Goal: Task Accomplishment & Management: Manage account settings

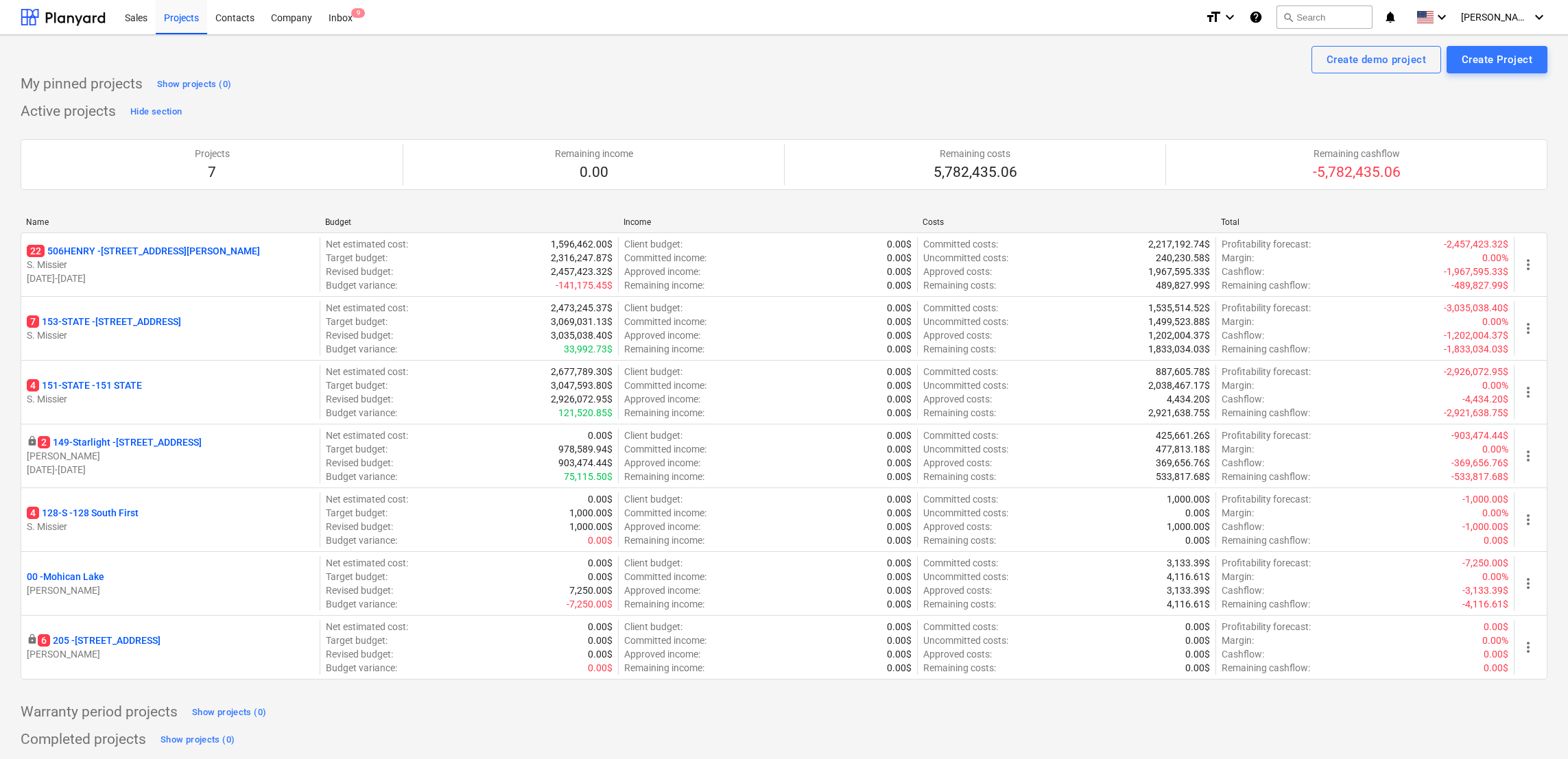
scroll to position [32, 0]
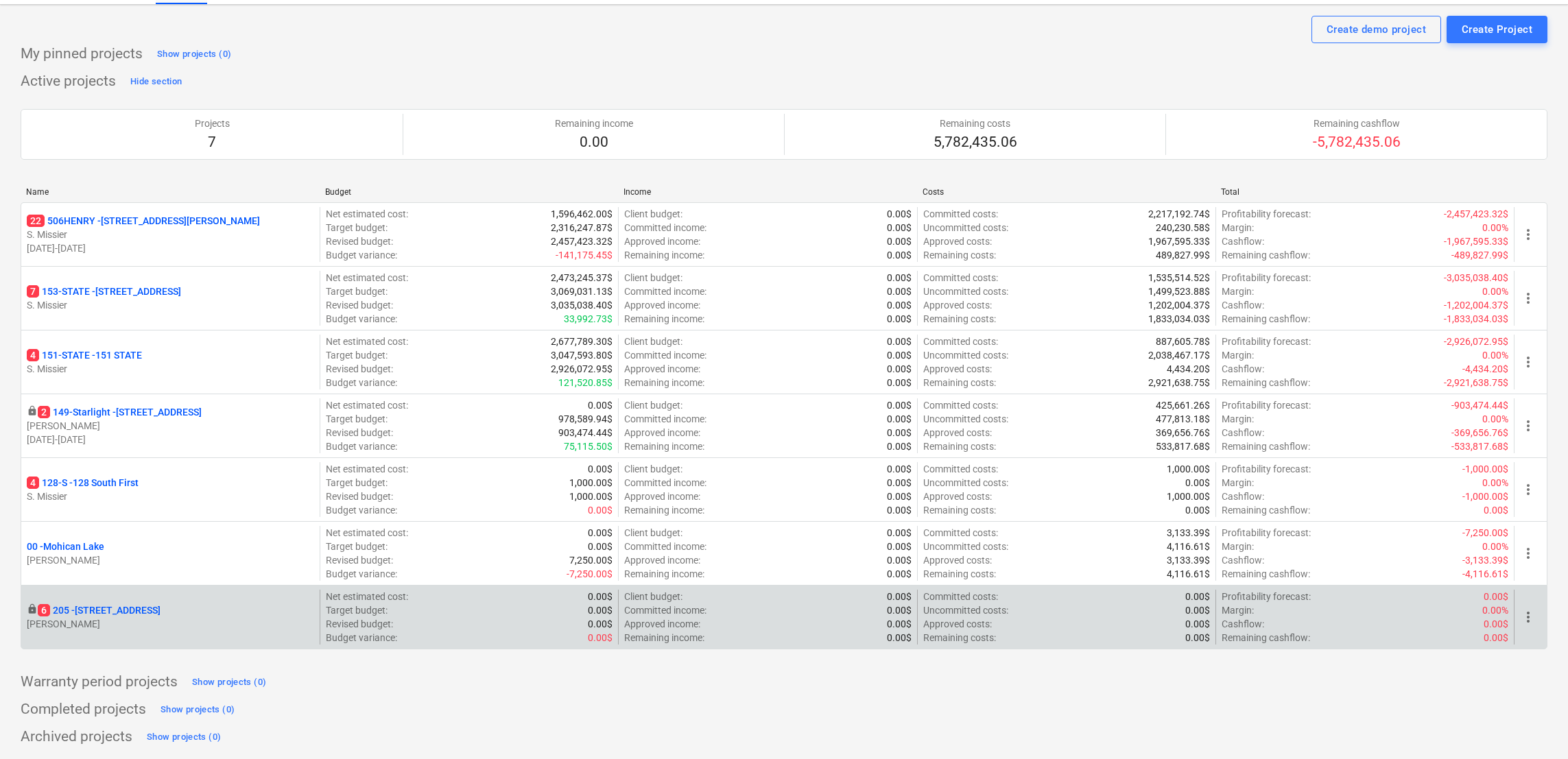
click at [129, 606] on p "[STREET_ADDRESS]" at bounding box center [99, 610] width 123 height 14
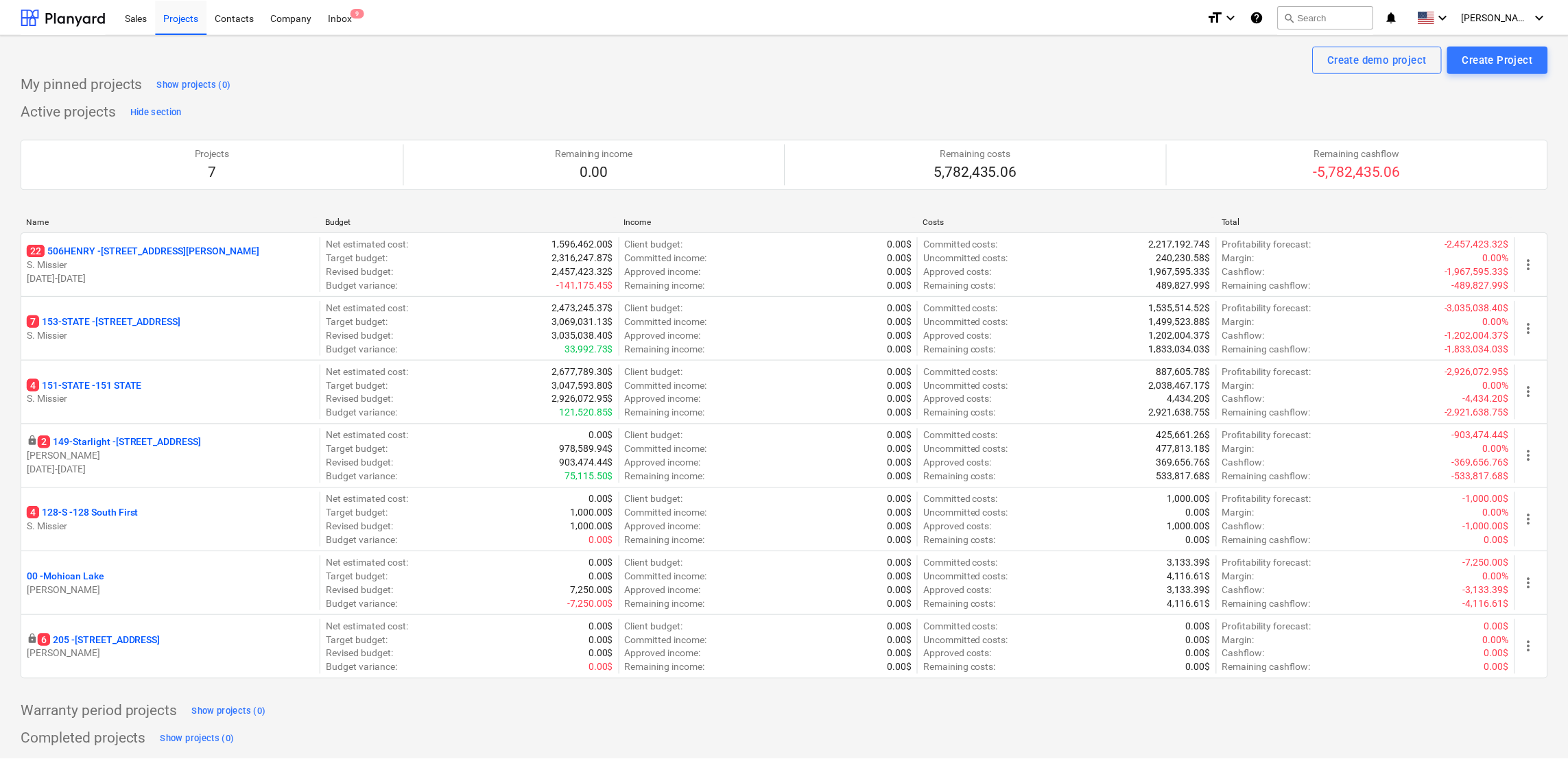
scroll to position [32, 0]
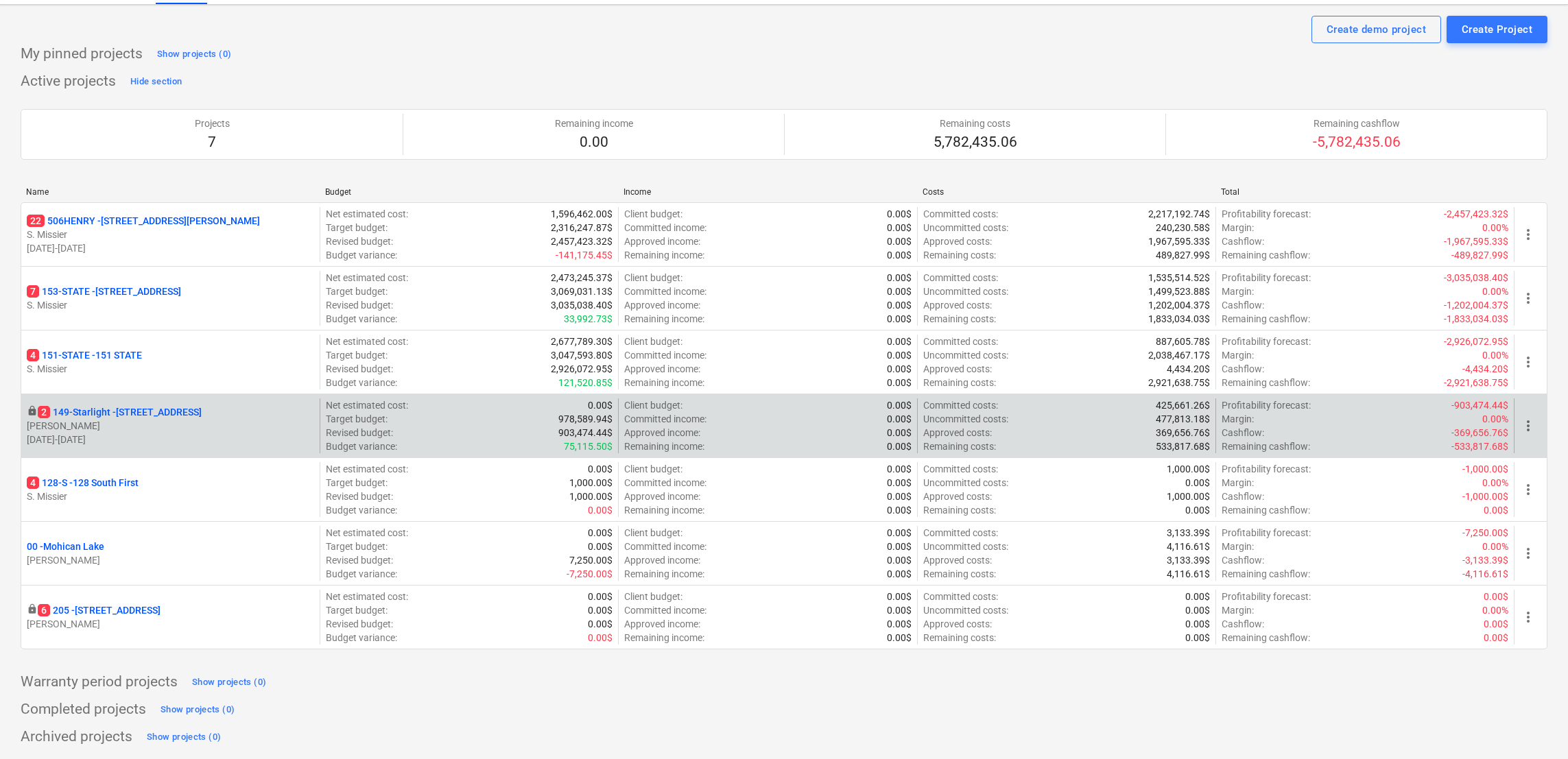
click at [129, 409] on p "2 149-Starlight - [STREET_ADDRESS]" at bounding box center [120, 412] width 164 height 14
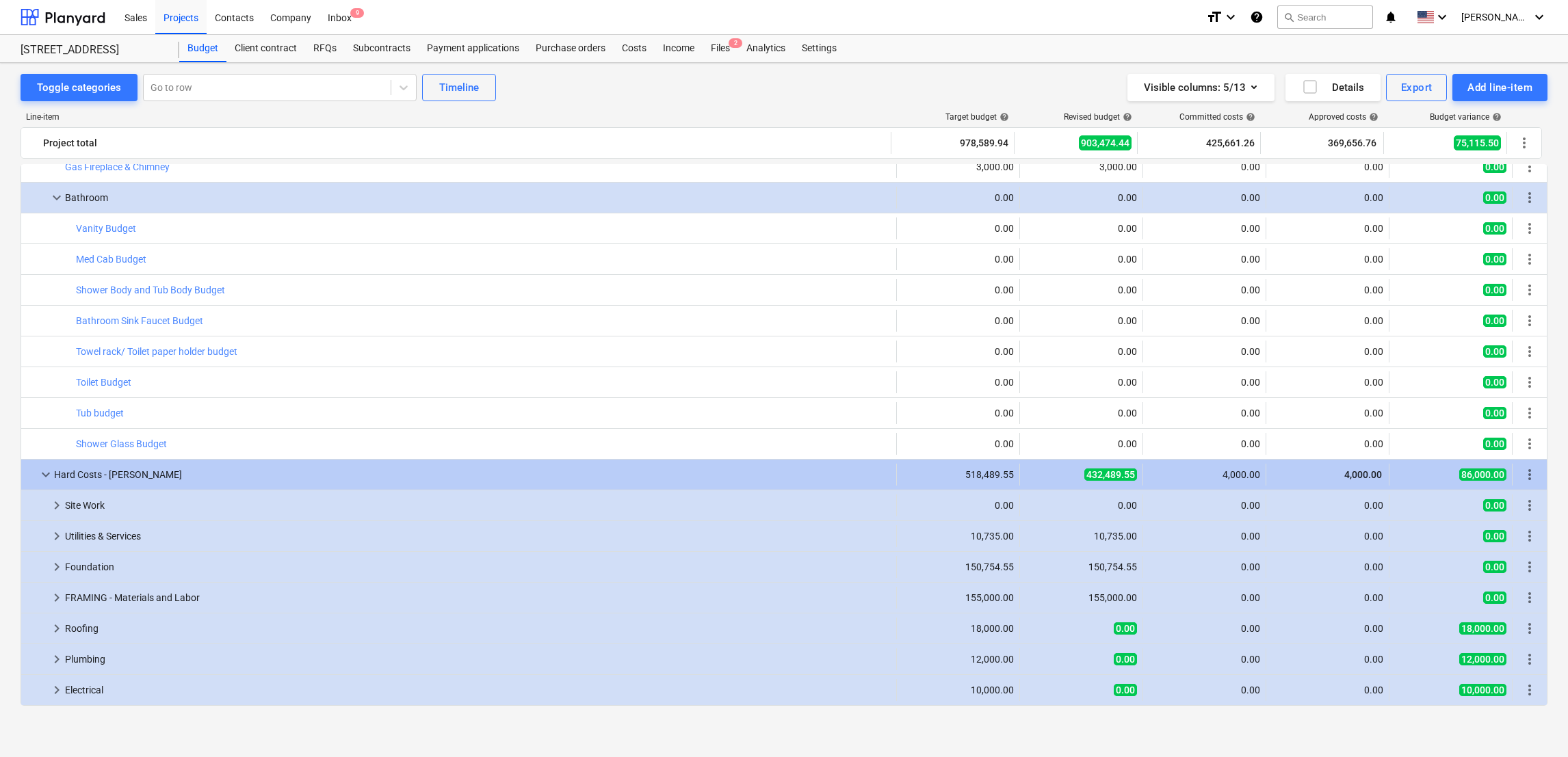
scroll to position [604, 0]
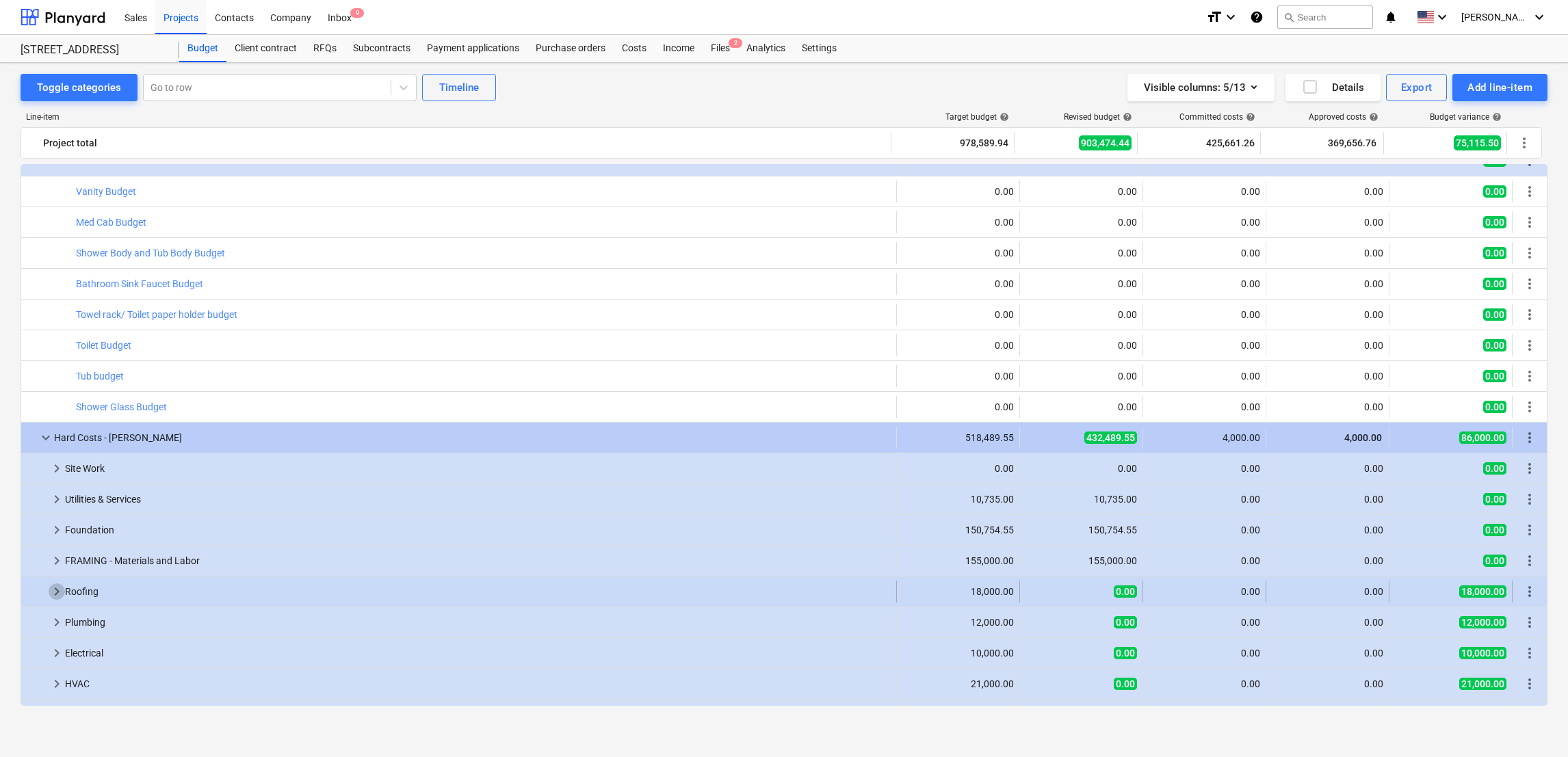
click at [62, 597] on span "keyboard_arrow_right" at bounding box center [57, 591] width 16 height 16
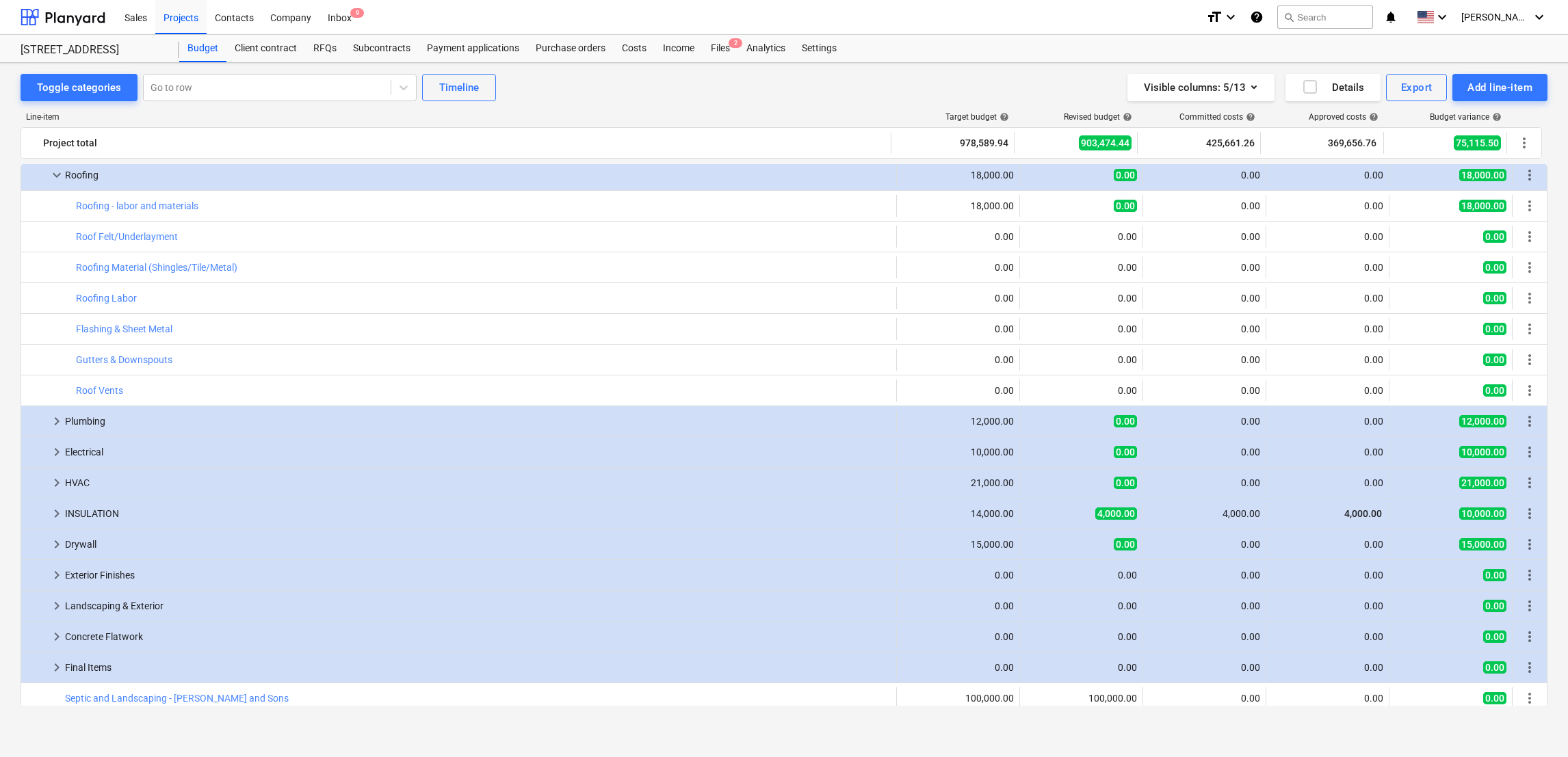
scroll to position [1058, 0]
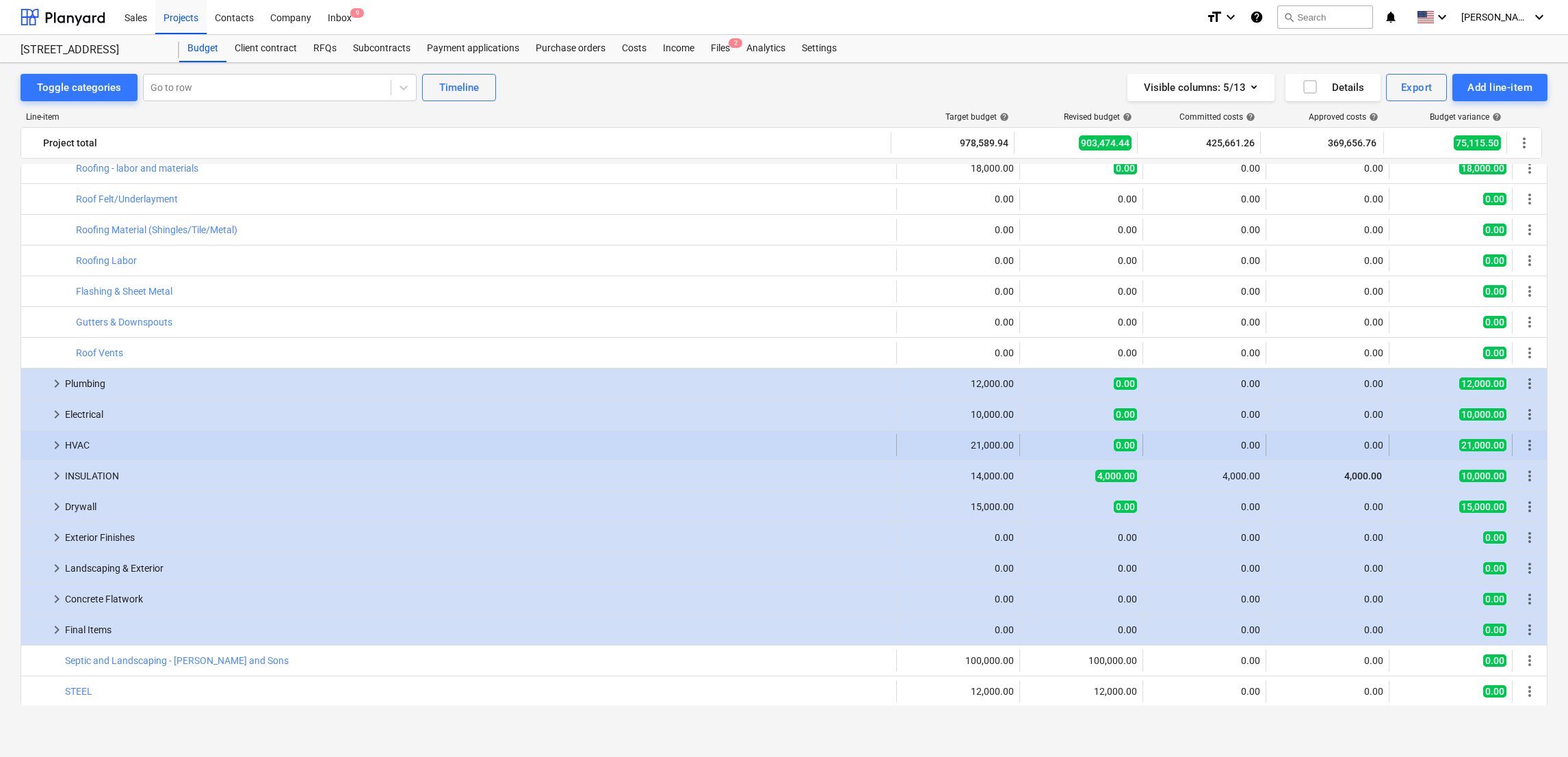
click at [970, 444] on div "21,000.00" at bounding box center [958, 445] width 111 height 11
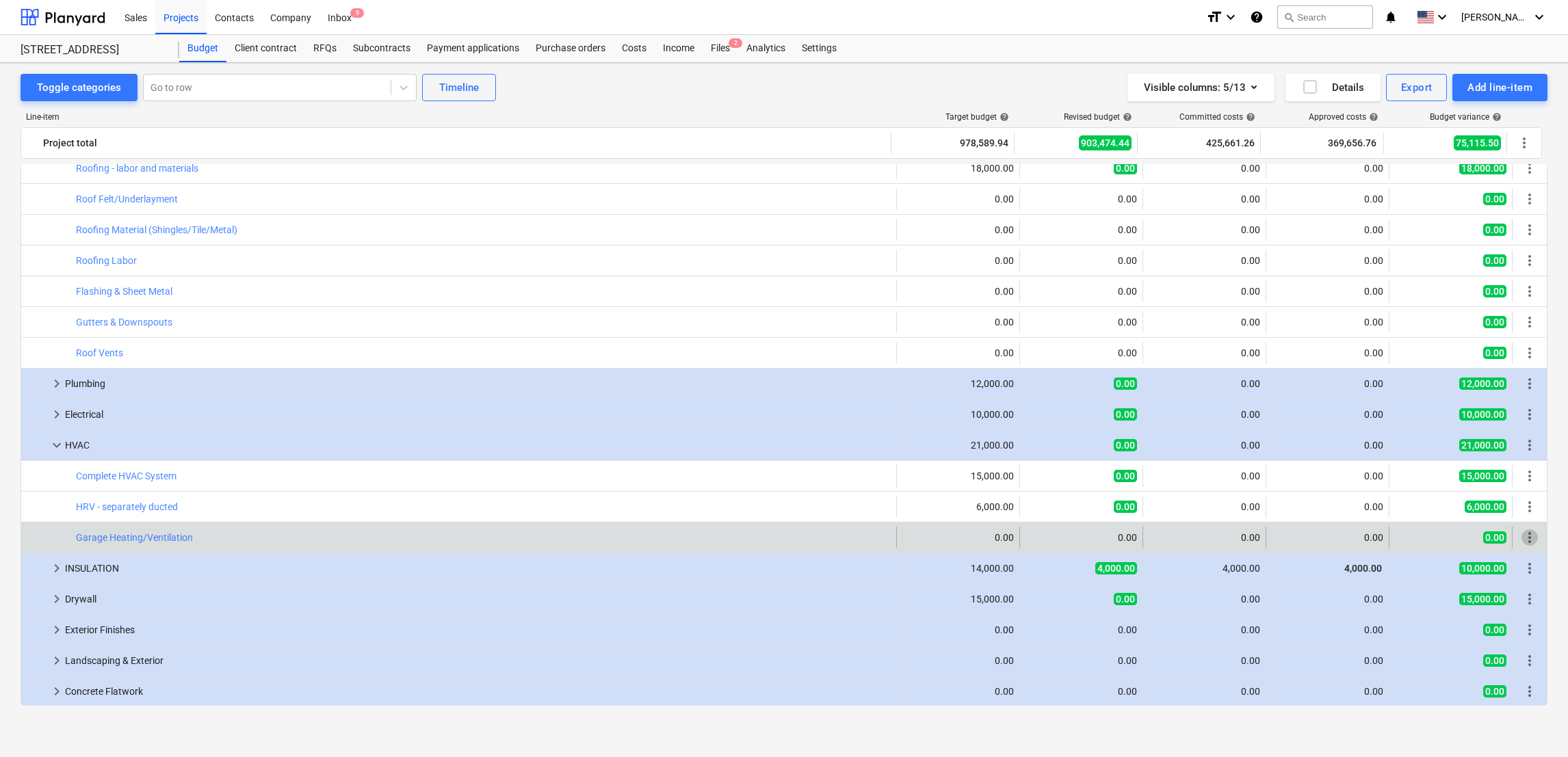
click at [1527, 537] on span "more_vert" at bounding box center [1529, 537] width 16 height 16
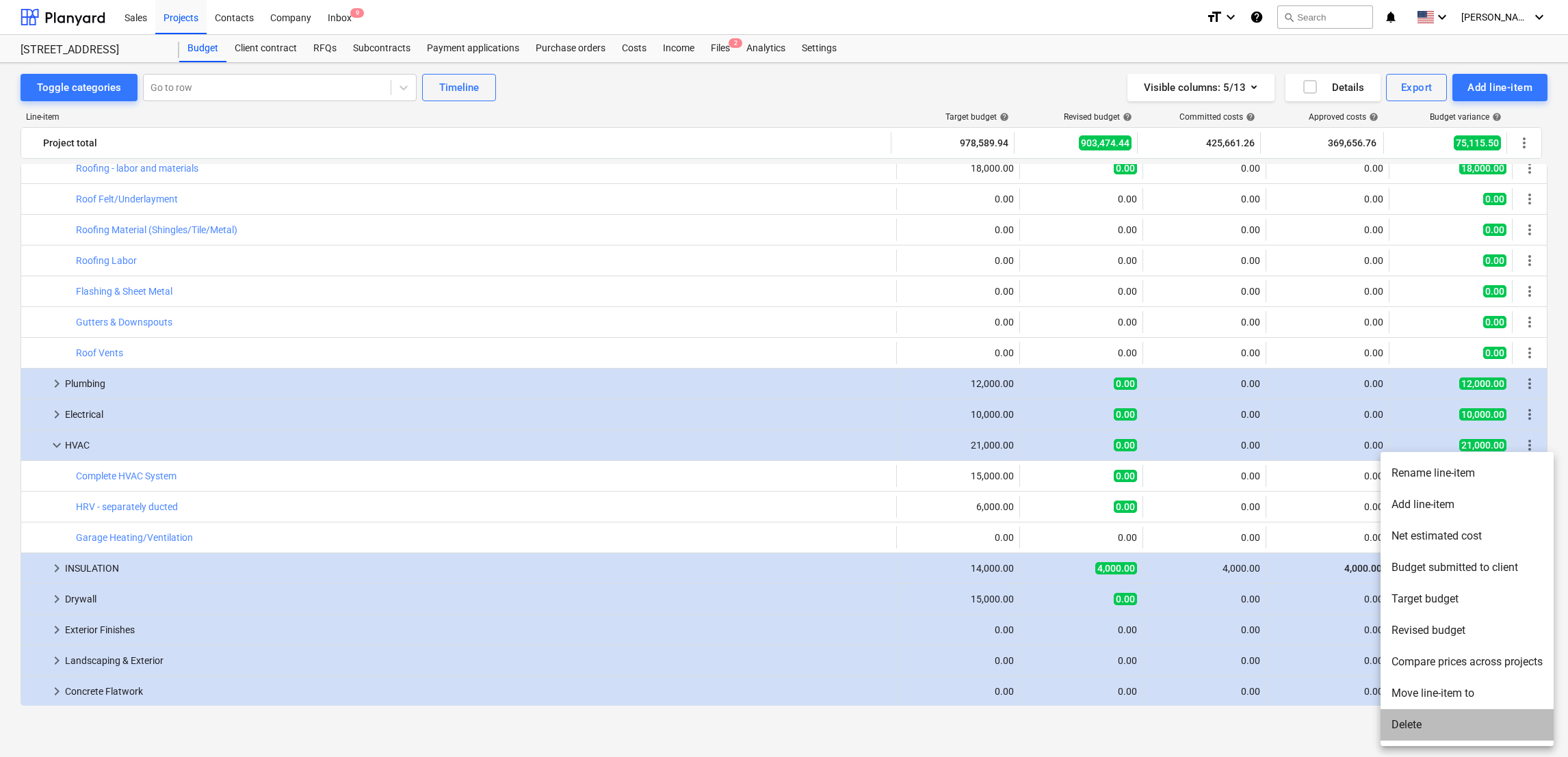
click at [1414, 727] on li "Delete" at bounding box center [1467, 725] width 173 height 31
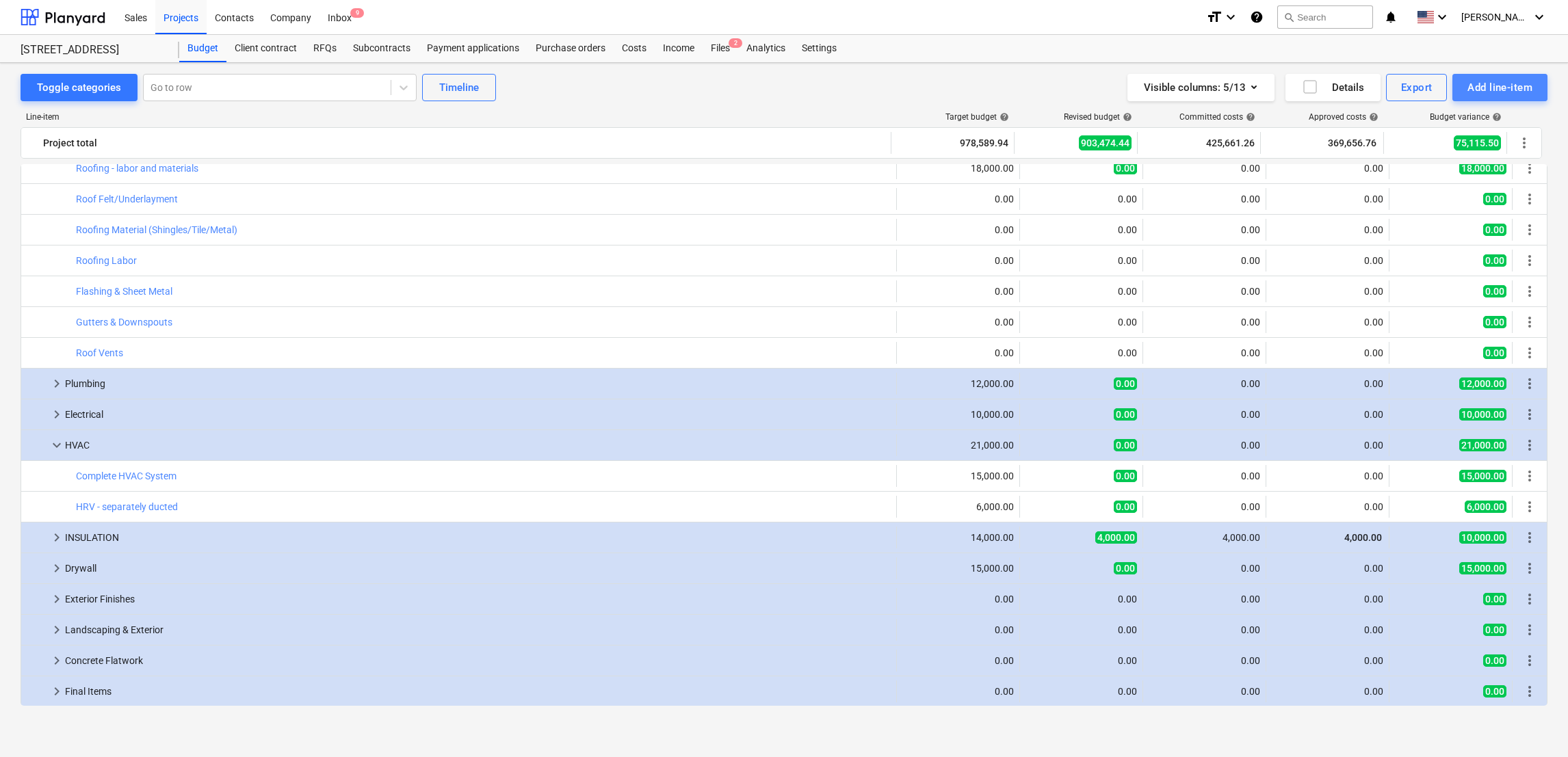
click at [1500, 87] on div "Add line-item" at bounding box center [1500, 87] width 65 height 18
click at [1444, 148] on div "Add custom" at bounding box center [1476, 145] width 143 height 24
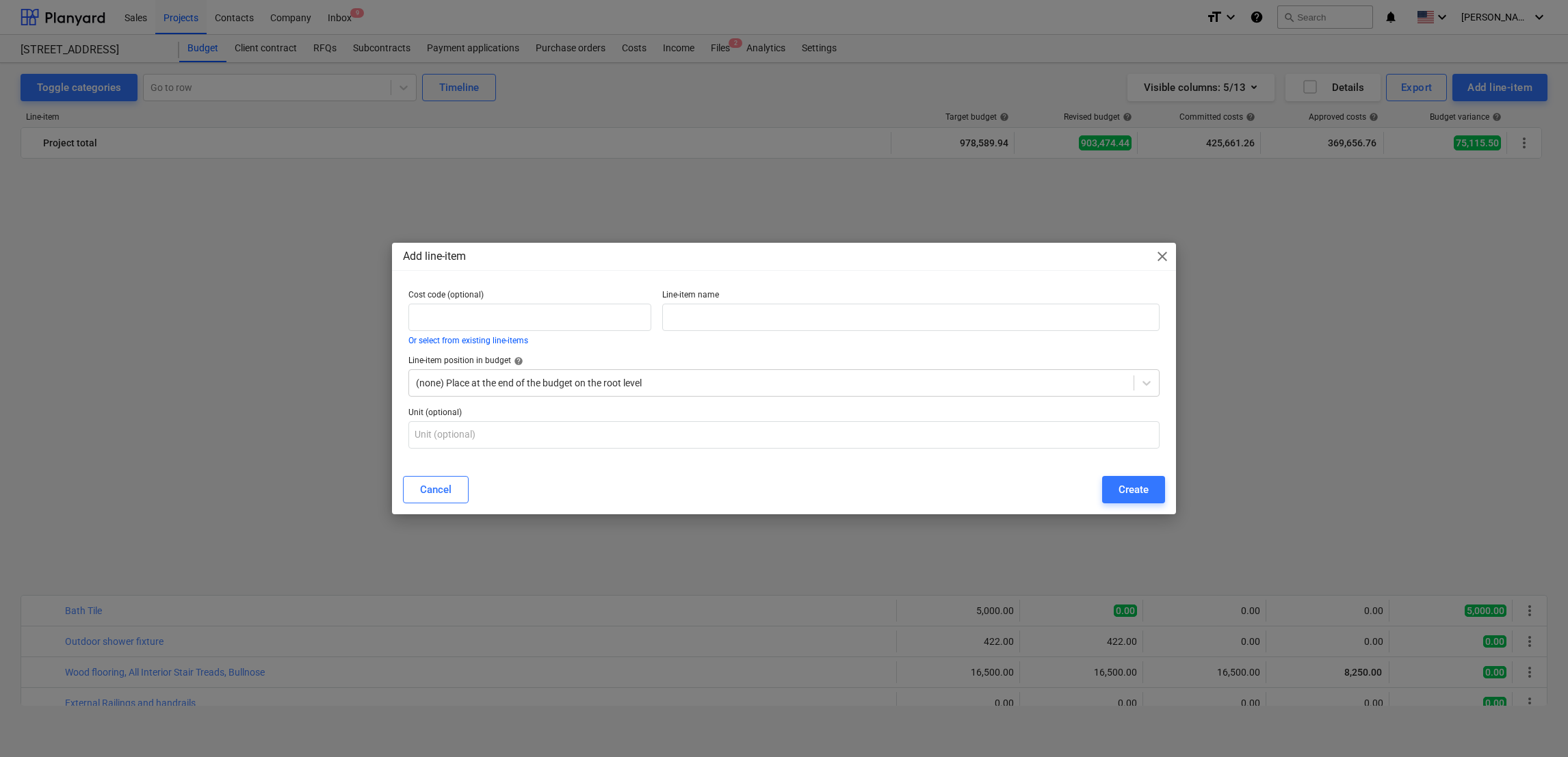
scroll to position [1058, 0]
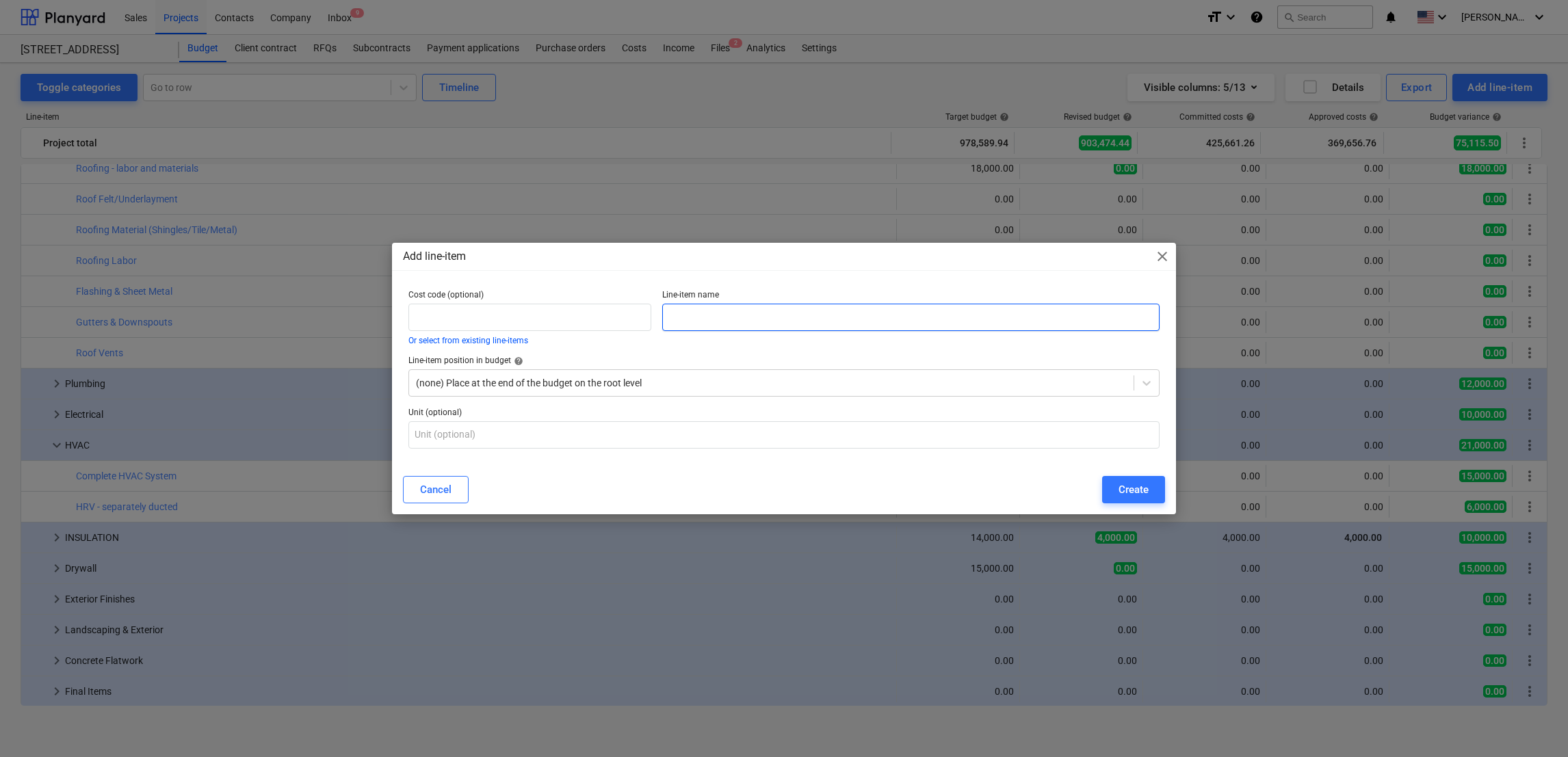
click at [759, 316] on input "text" at bounding box center [911, 317] width 497 height 27
type input "Post Sale Warranty Work"
click at [1152, 493] on button "Create" at bounding box center [1133, 489] width 63 height 27
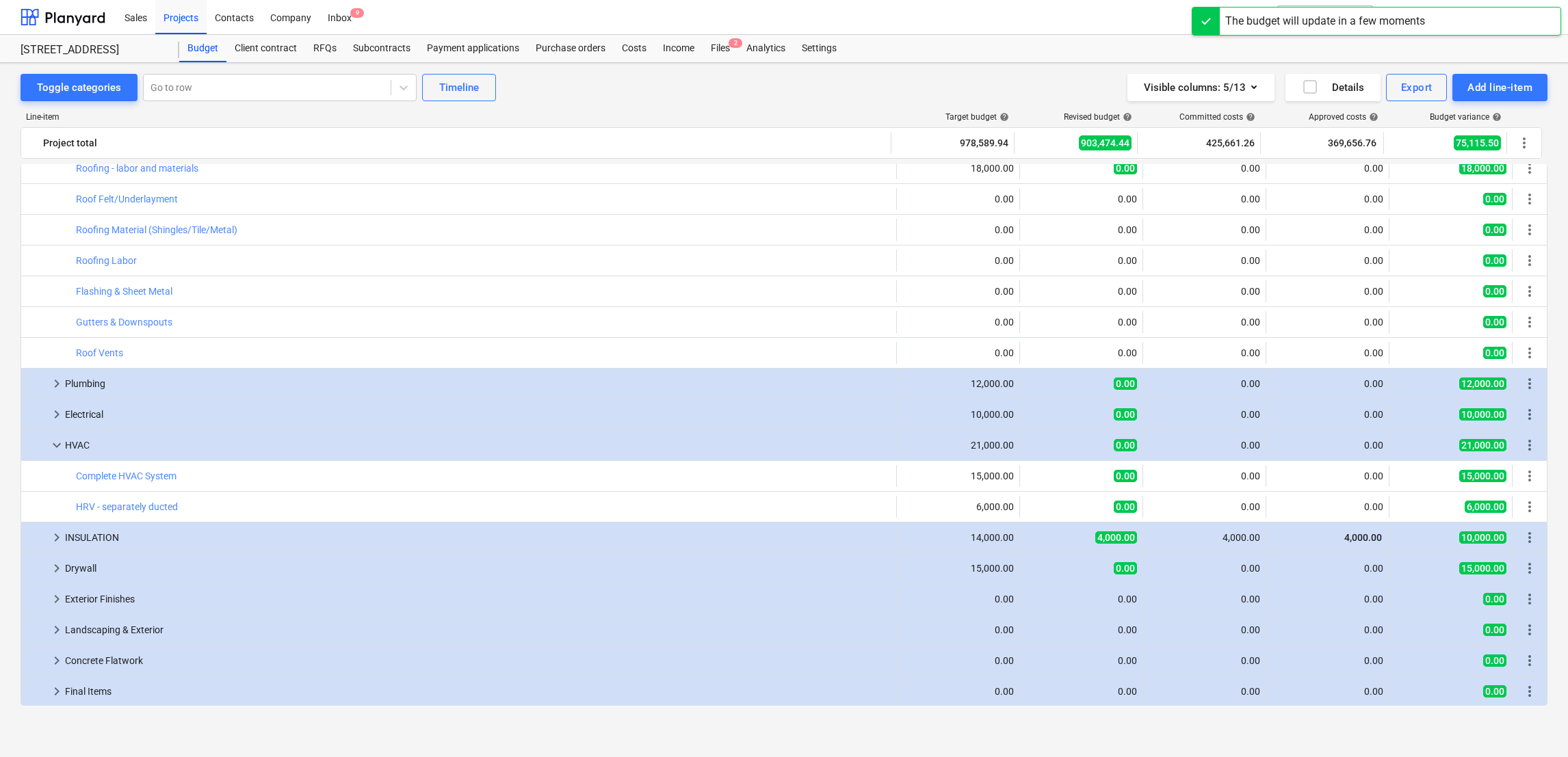
scroll to position [1151, 0]
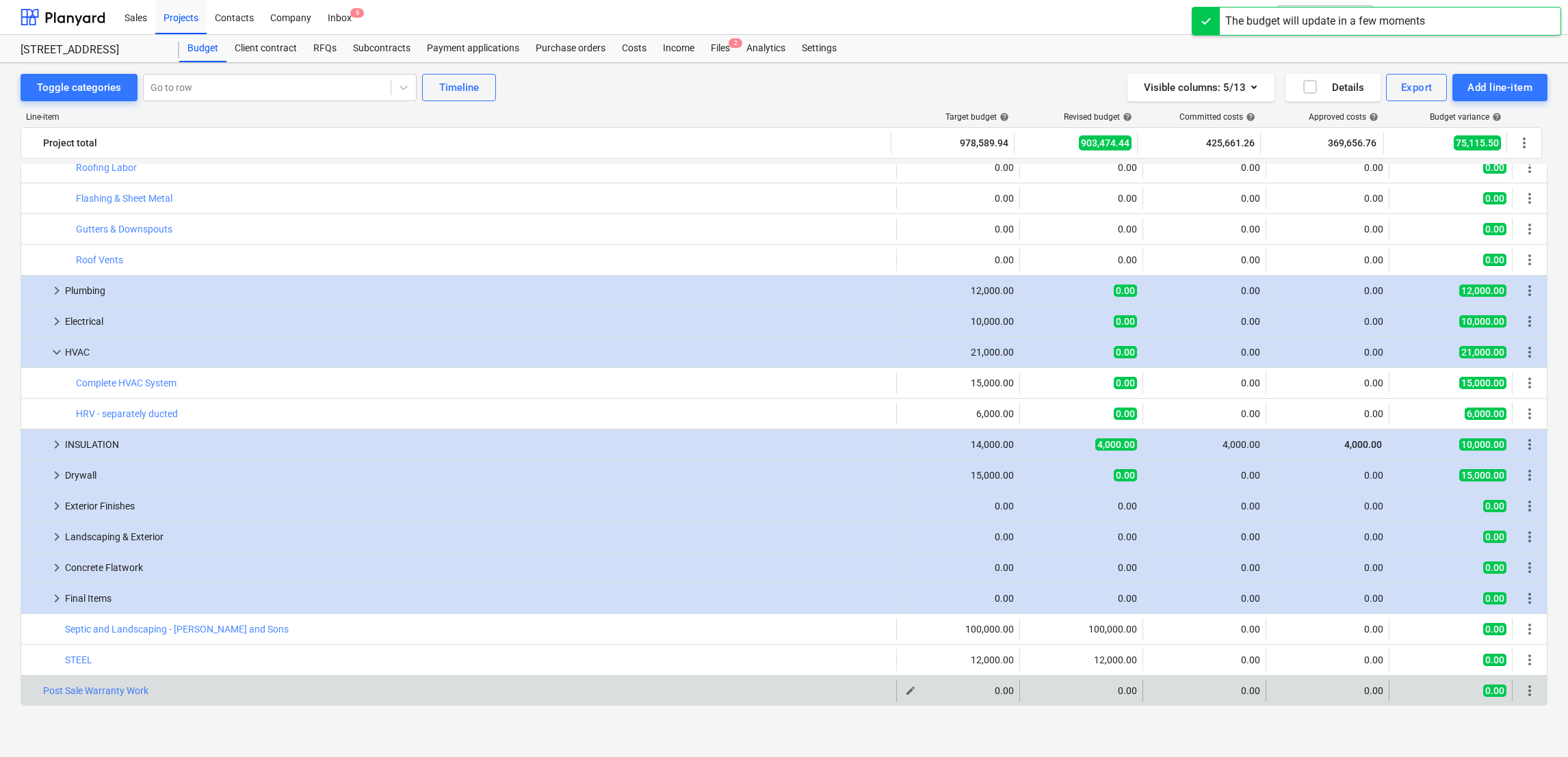
click at [958, 696] on div "0.00" at bounding box center [958, 690] width 111 height 11
click at [905, 695] on span "edit" at bounding box center [910, 690] width 11 height 11
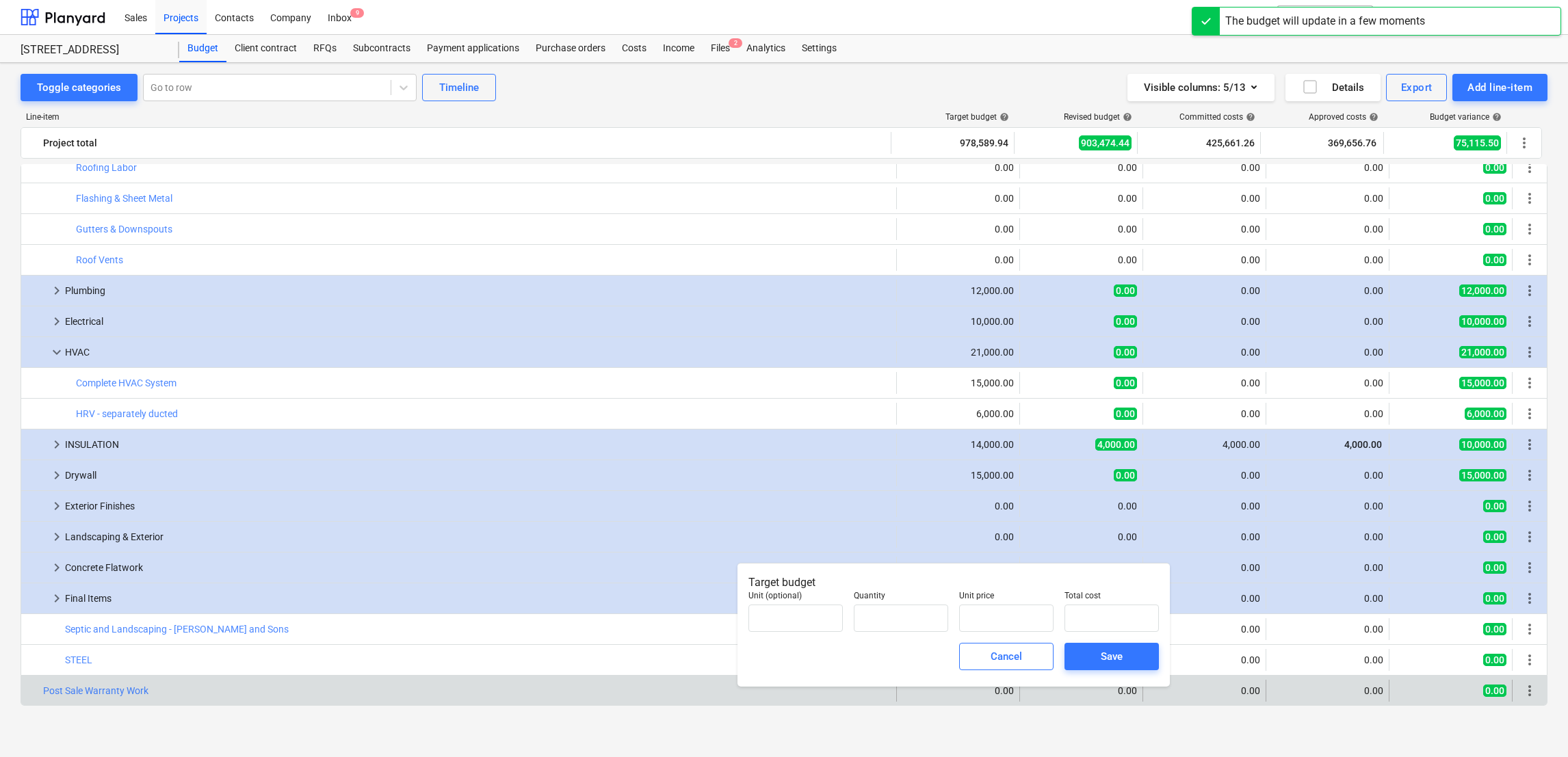
type input "0.00"
click at [1008, 623] on input "text" at bounding box center [1006, 619] width 95 height 27
type input "pcs"
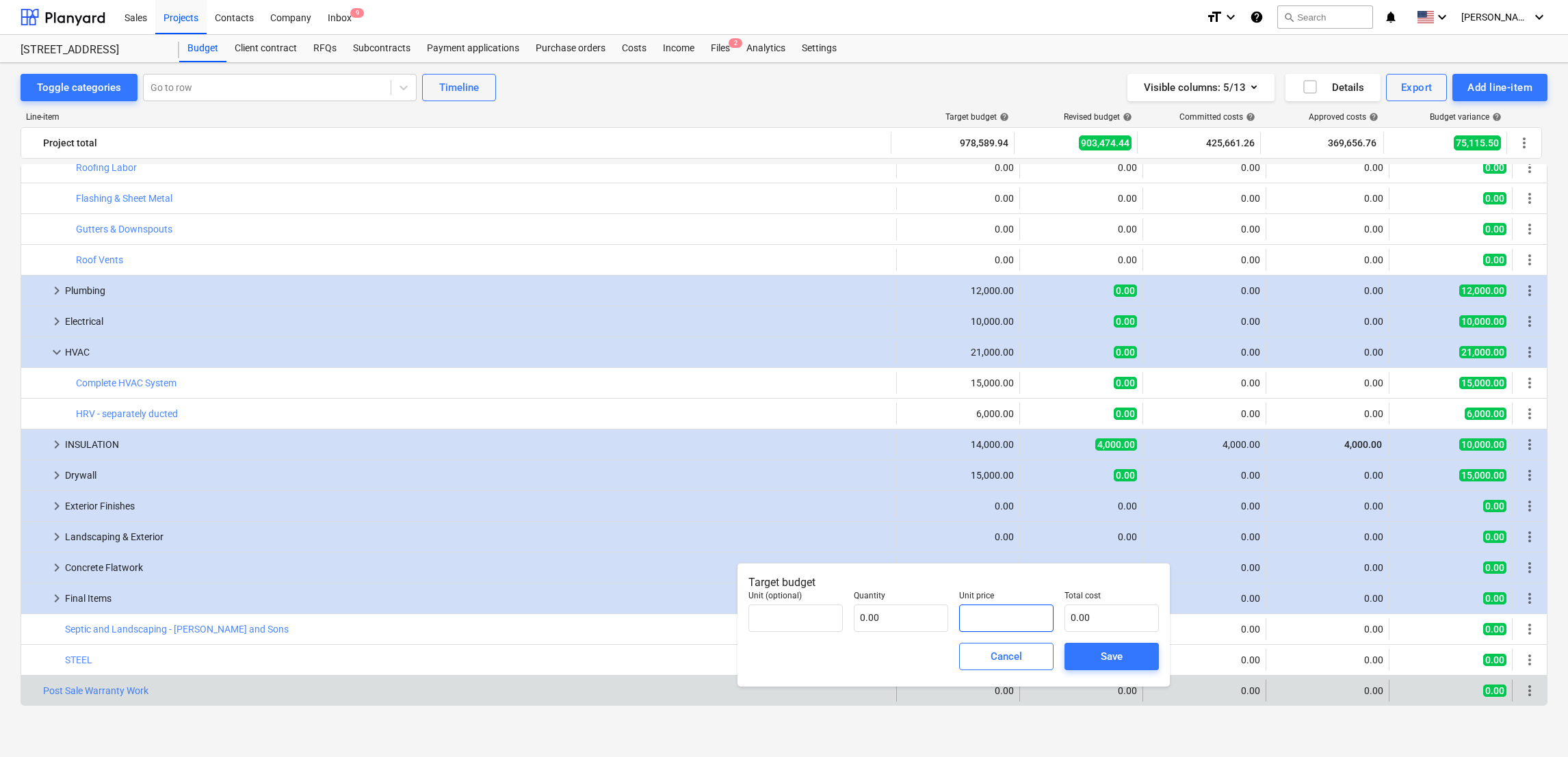
type input "1"
type input "1.00"
type input "10"
type input "10.00"
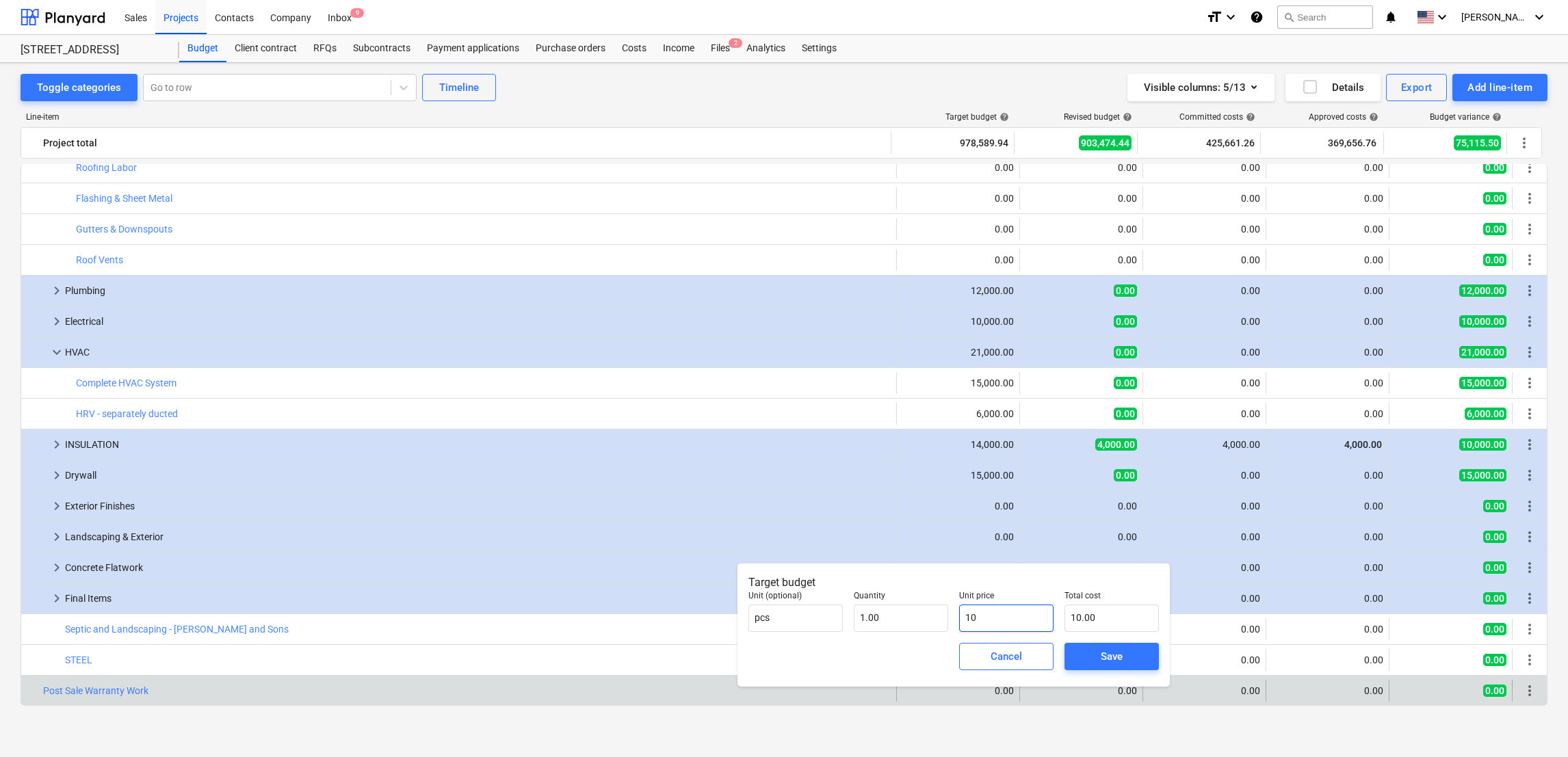
type input "100"
type input "100.00"
type input "1000"
type input "1,000.00"
type input "1000"
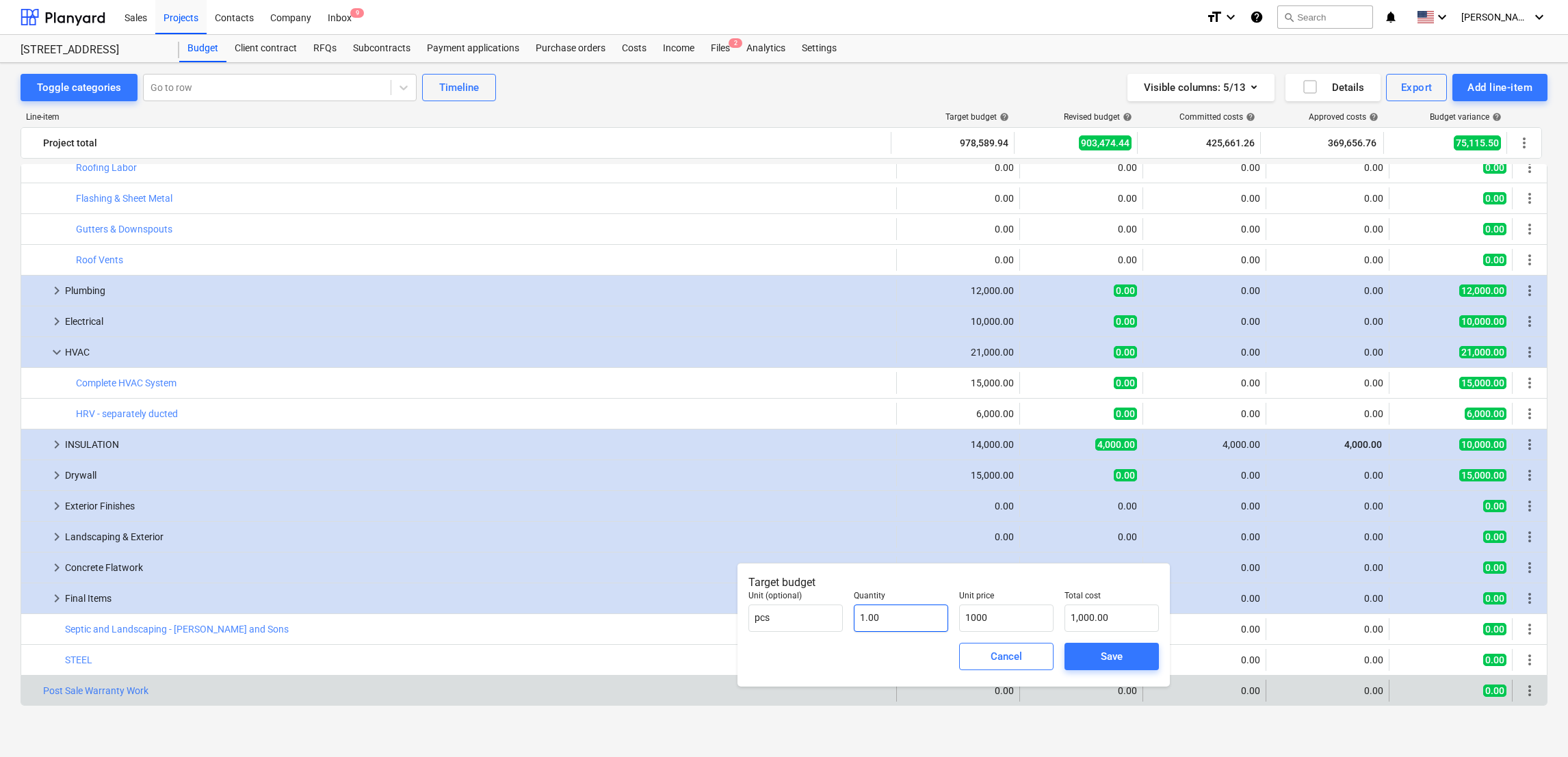
type input "1"
type input "1,000.00"
click at [879, 623] on input "1" at bounding box center [901, 619] width 95 height 27
type input "1.00"
click at [1007, 616] on input "1000" at bounding box center [1006, 619] width 95 height 27
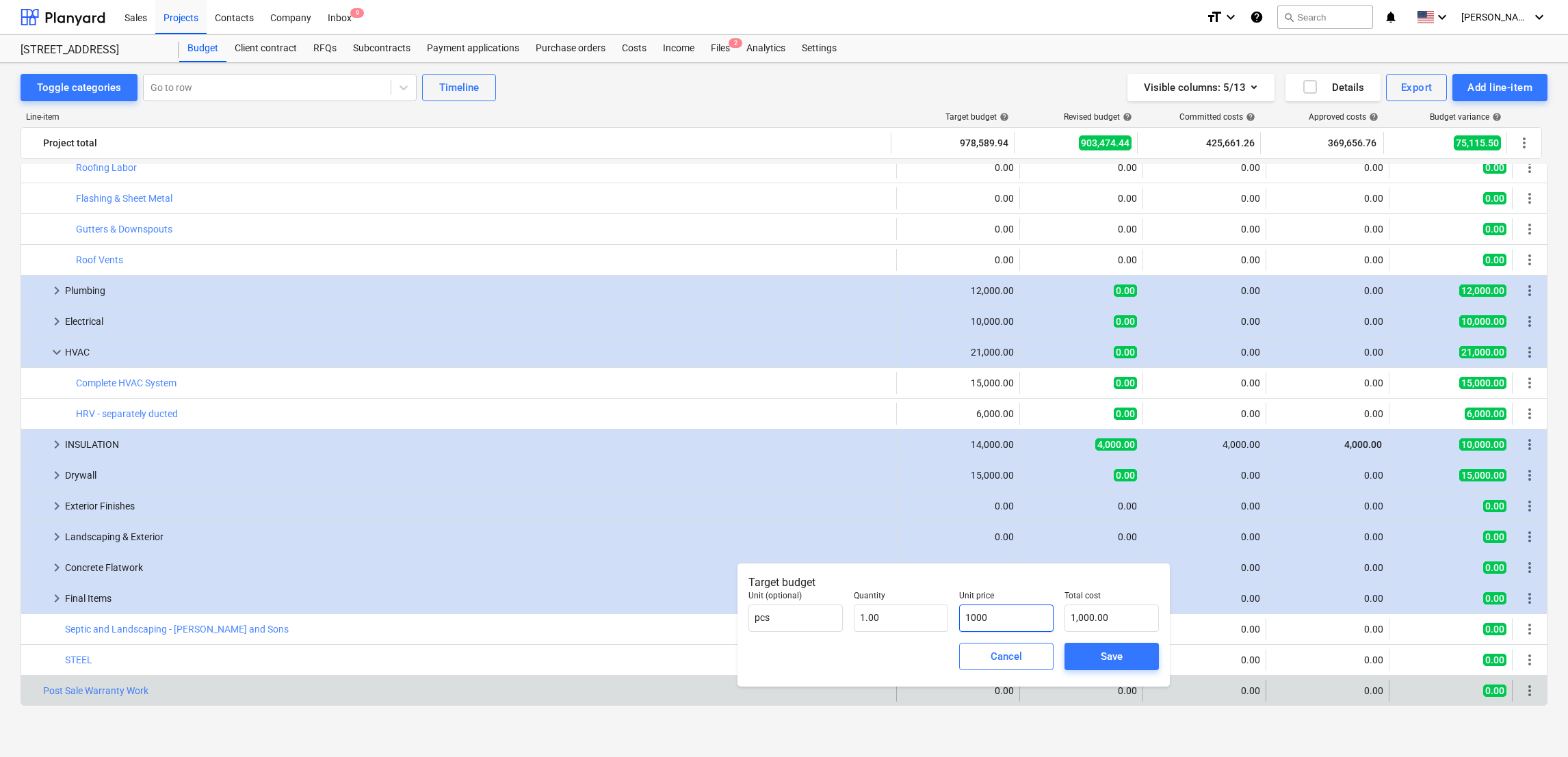
type input "10000"
type input "10,000.00"
click at [1089, 621] on input "10000" at bounding box center [1111, 619] width 95 height 27
type input "10,000.00"
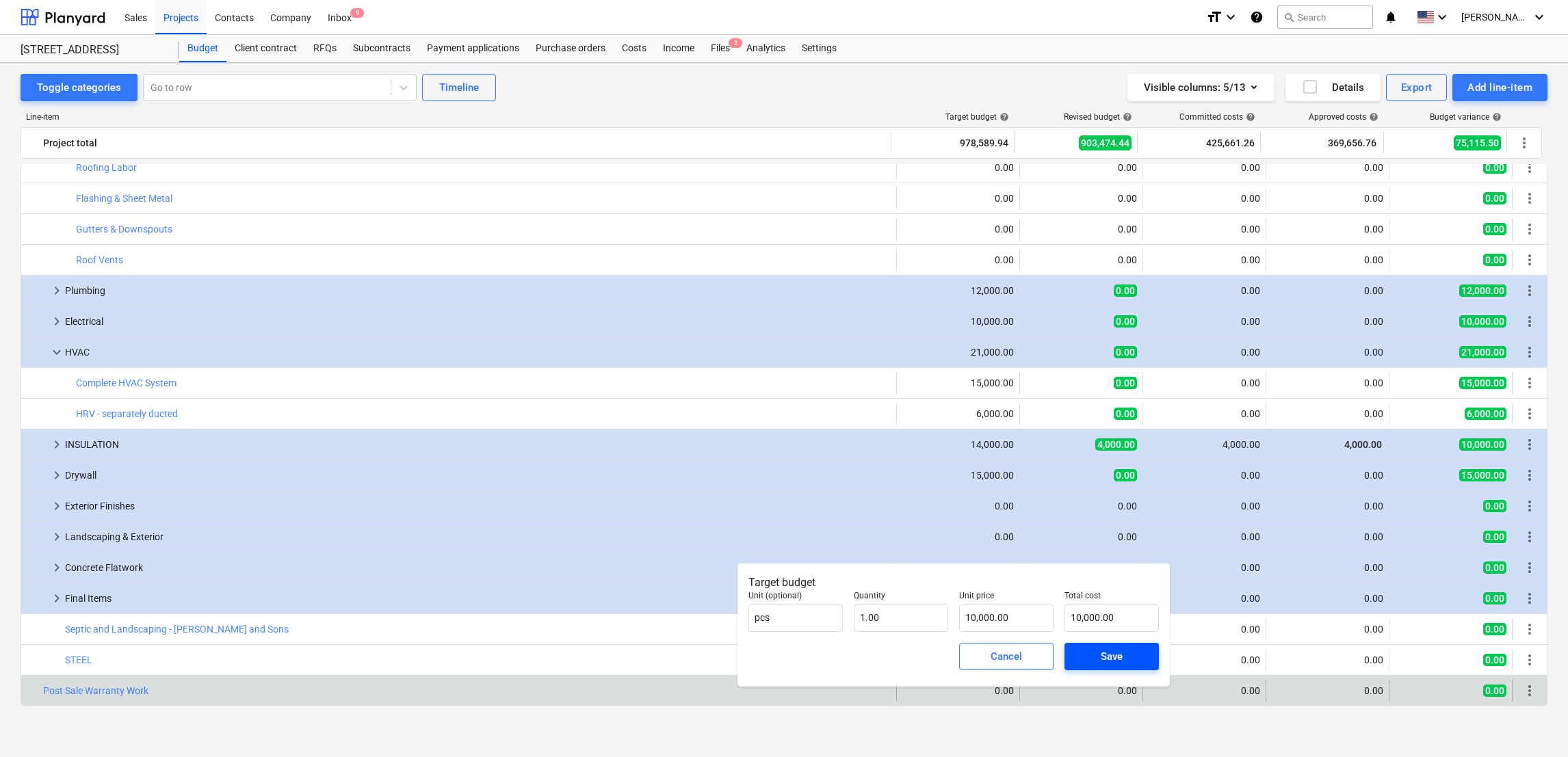
click at [1115, 650] on div "Save" at bounding box center [1111, 657] width 22 height 18
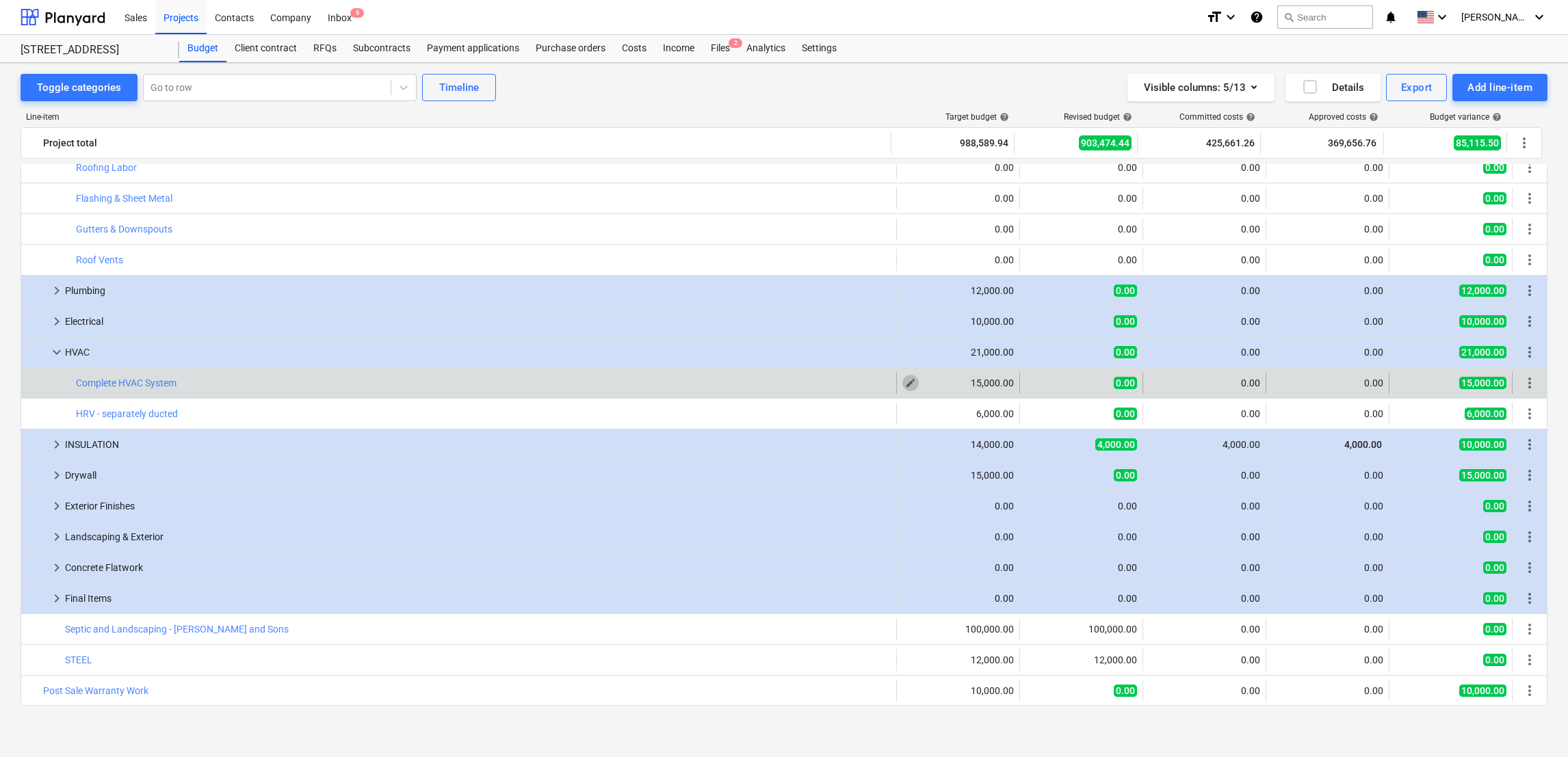
click at [911, 378] on span "edit" at bounding box center [910, 382] width 11 height 11
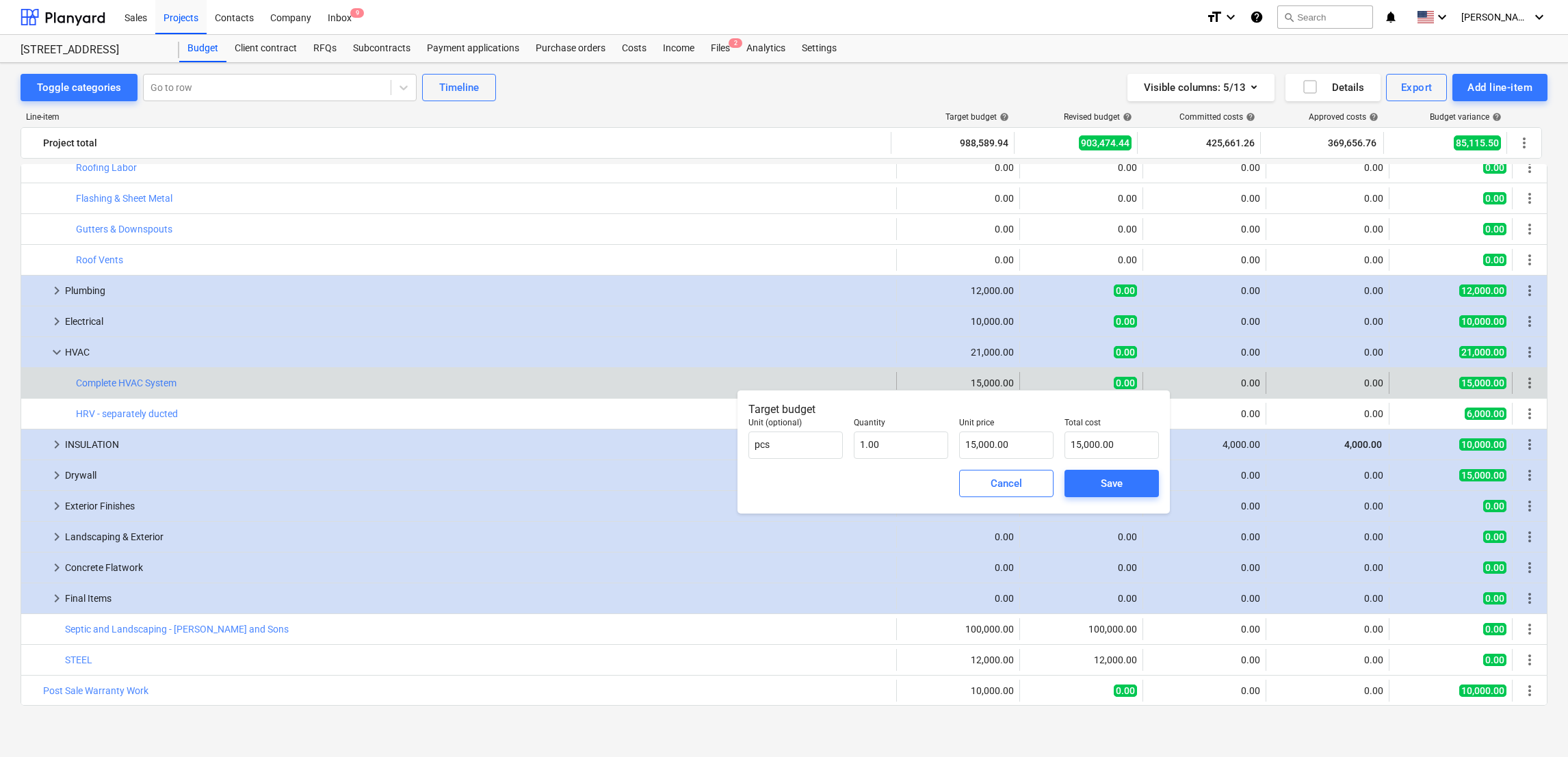
click at [1550, 365] on div "Toggle categories Go to row Timeline Visible columns : 5/13 Details Export Add …" at bounding box center [784, 398] width 1568 height 670
click at [1024, 468] on div "Cancel" at bounding box center [1006, 483] width 105 height 38
click at [1028, 482] on span "Cancel" at bounding box center [1006, 484] width 60 height 18
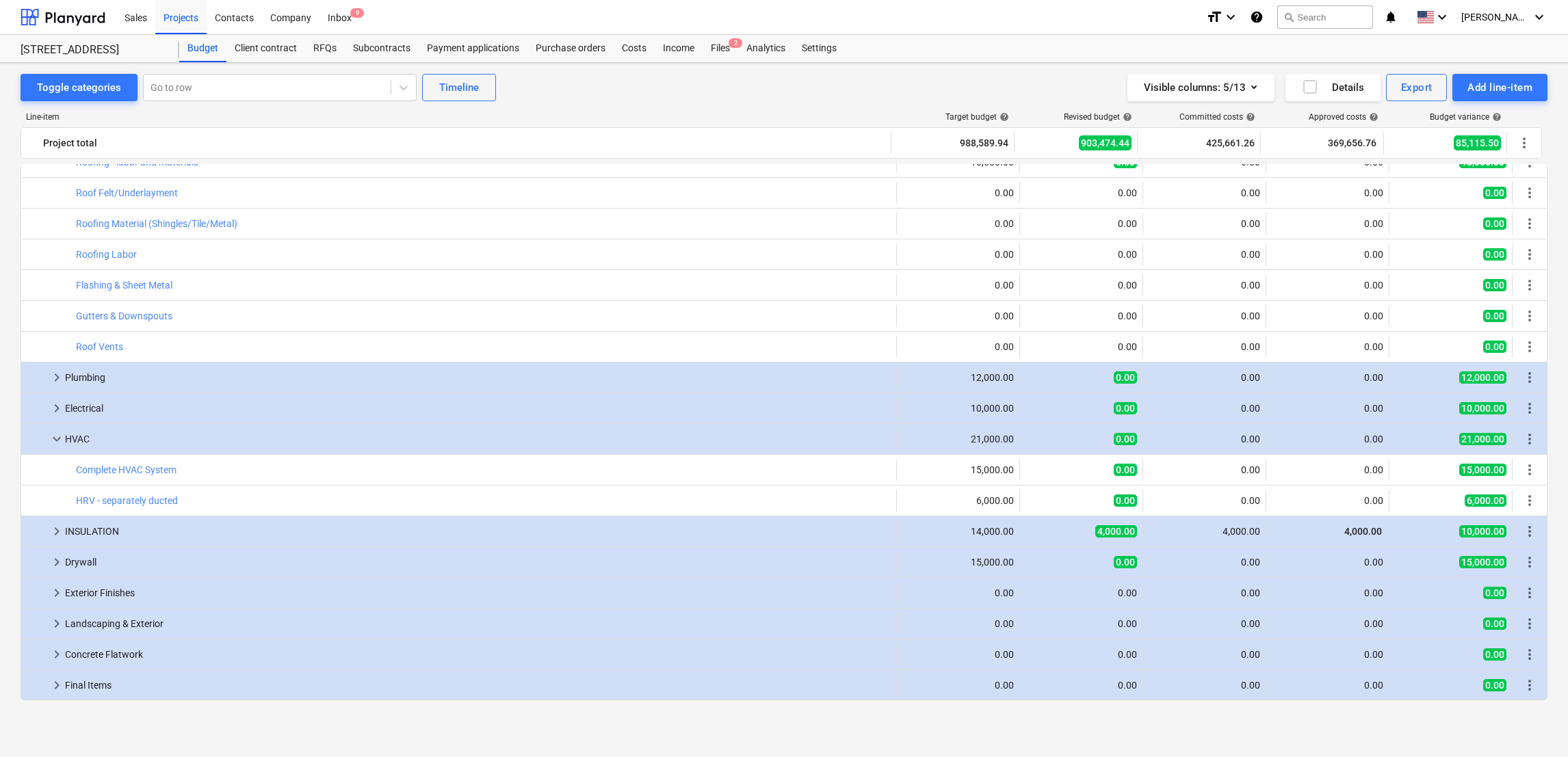
scroll to position [1025, 0]
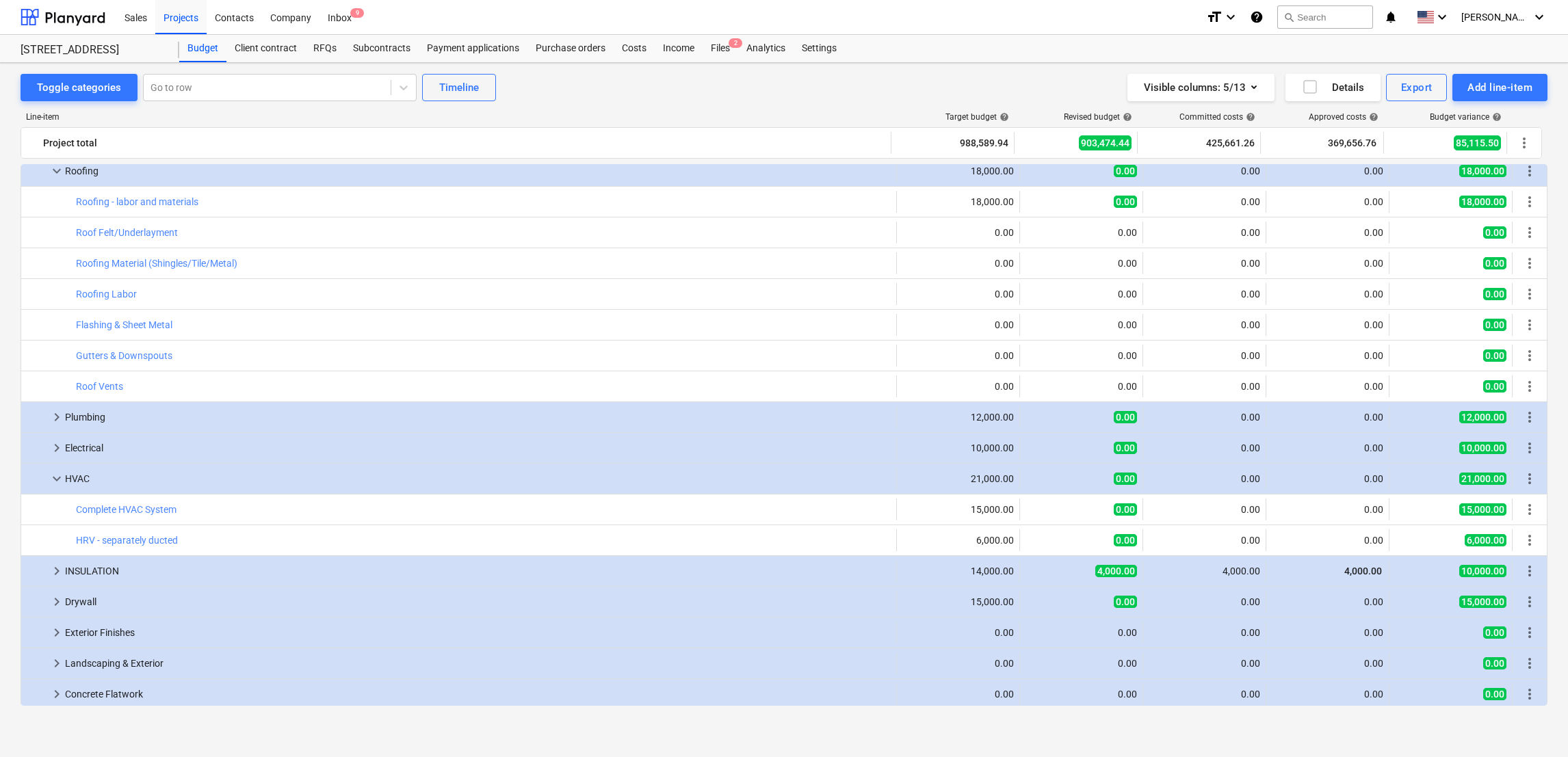
click at [902, 356] on button "edit" at bounding box center [910, 355] width 16 height 16
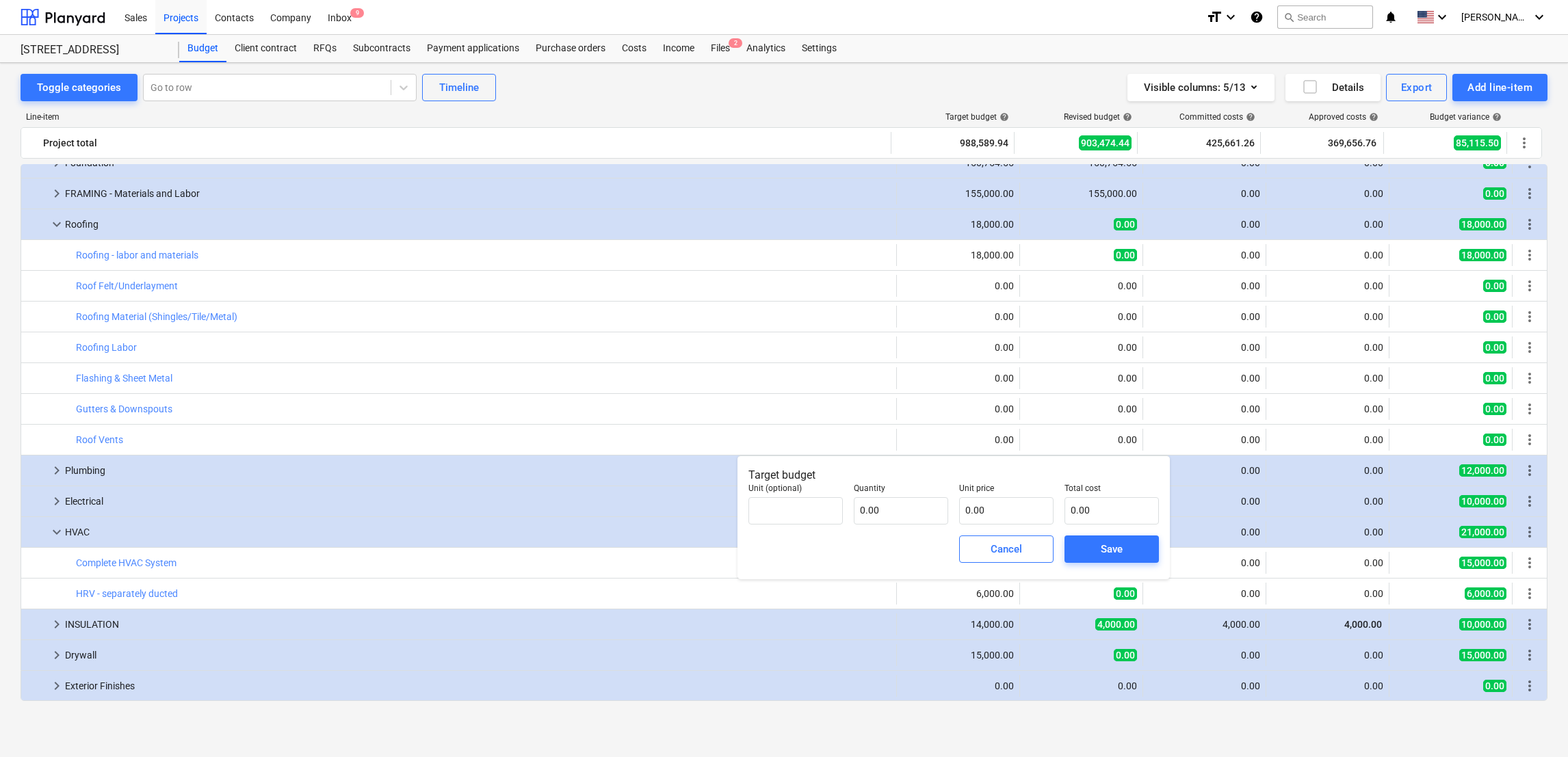
scroll to position [933, 0]
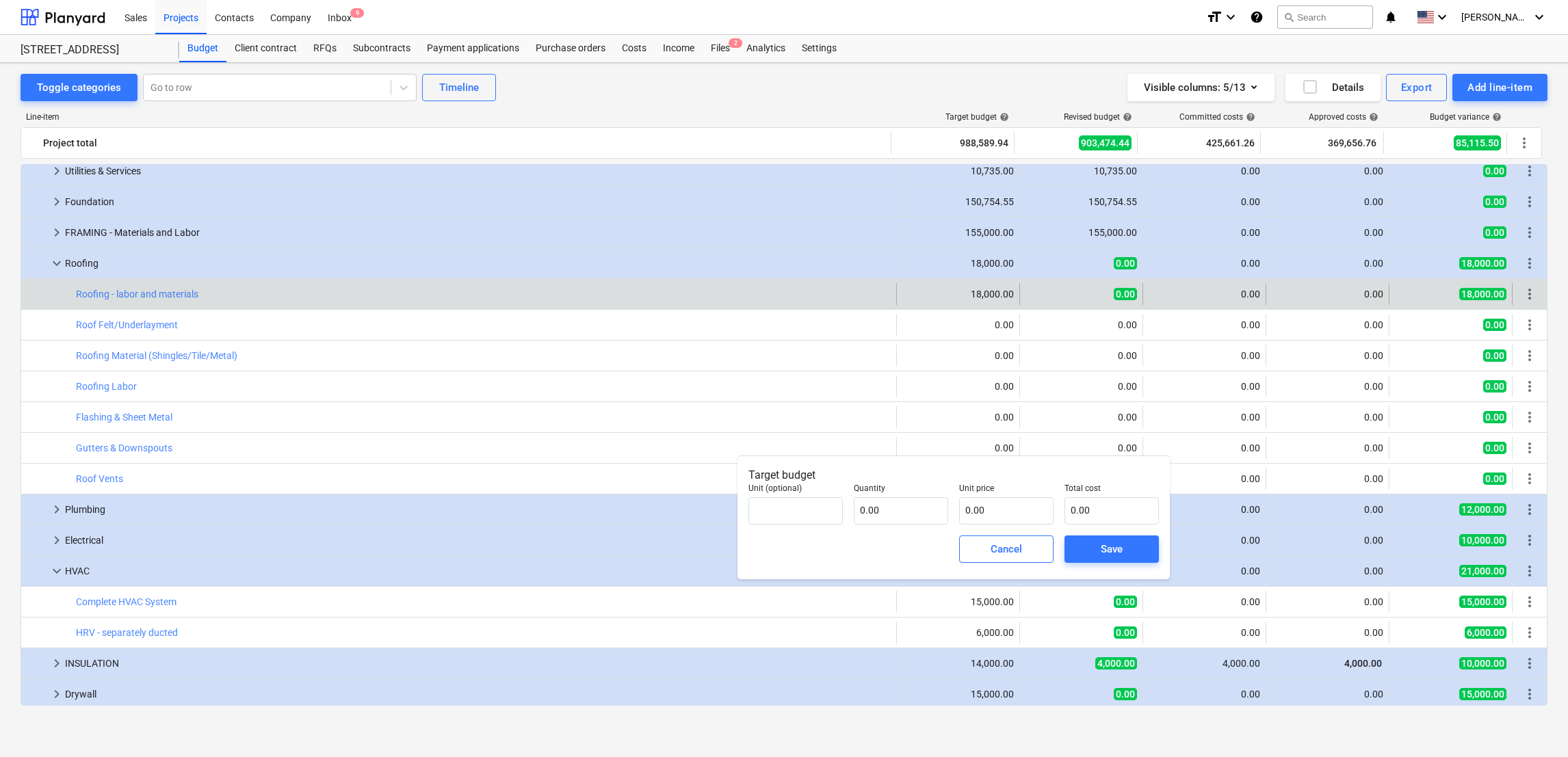
click at [1085, 299] on div "edit 0.00" at bounding box center [1081, 295] width 111 height 22
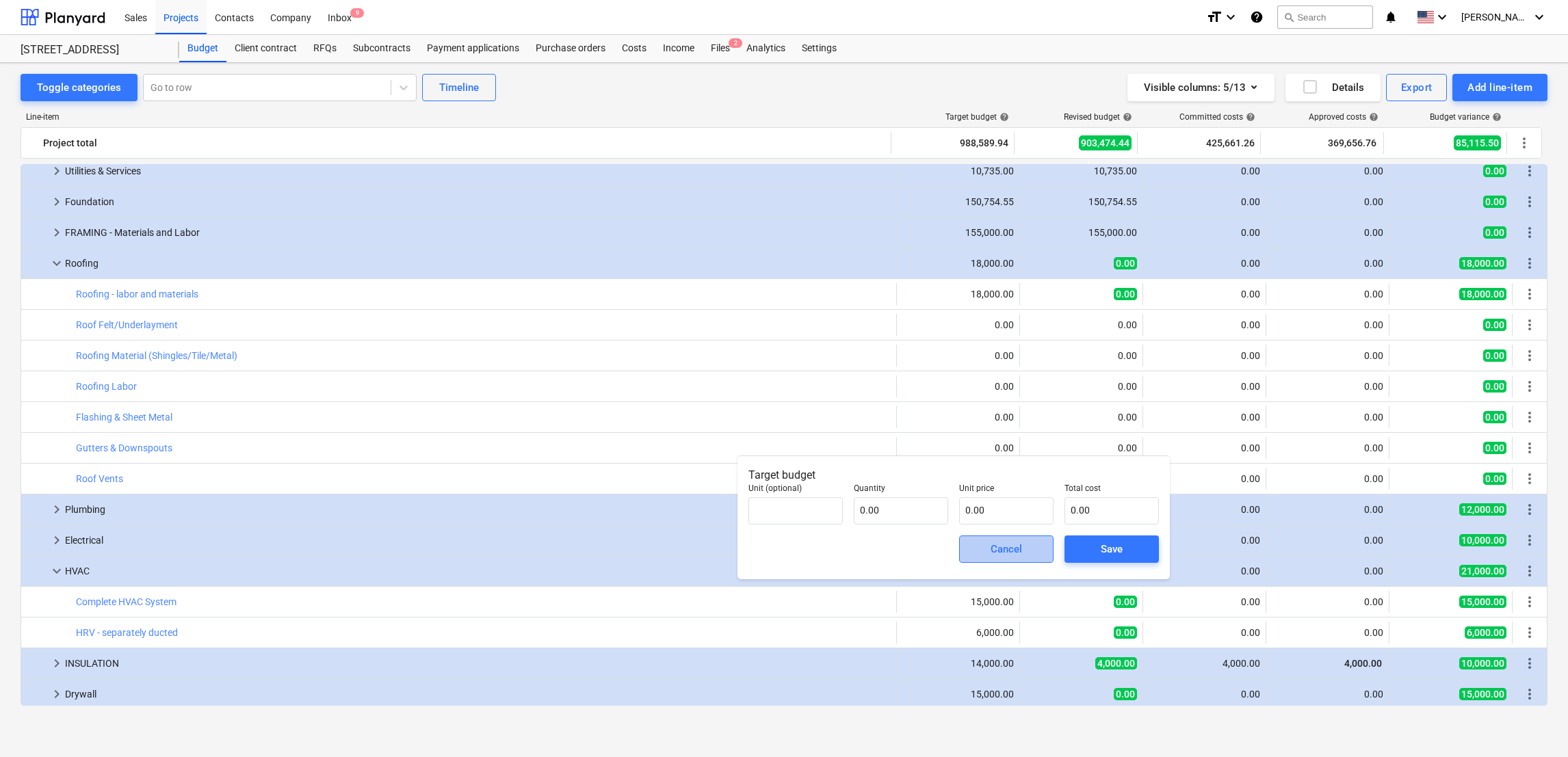
click at [994, 547] on div "Cancel" at bounding box center [1006, 549] width 31 height 18
